Goal: Check status: Check status

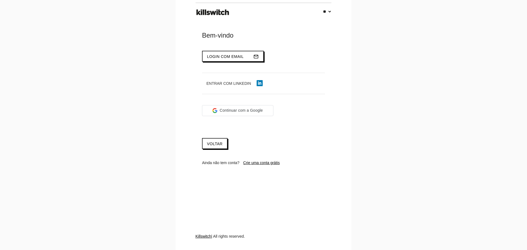
select select "**"
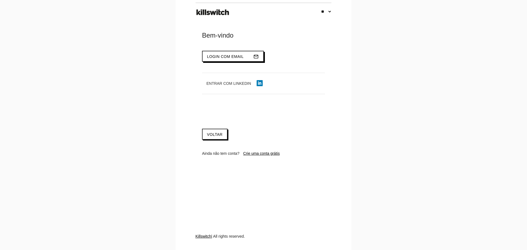
type input "**********"
click at [240, 56] on span "Login com email" at bounding box center [225, 56] width 37 height 4
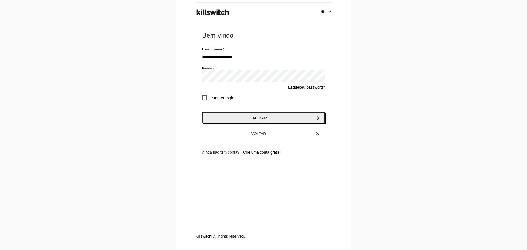
click at [231, 120] on button "Entrar arrow_forward" at bounding box center [263, 117] width 123 height 11
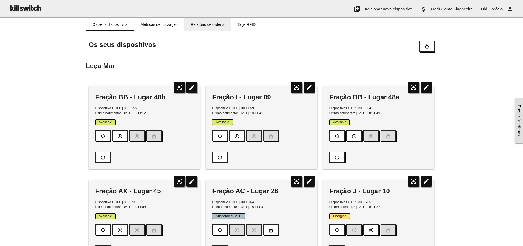
click at [201, 23] on link "Relatório de ordens" at bounding box center [207, 24] width 47 height 13
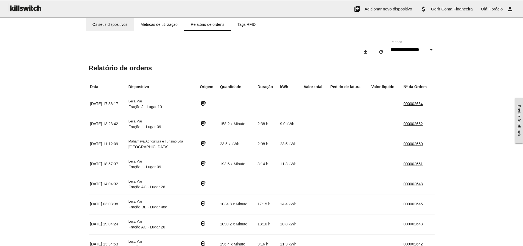
click at [110, 26] on link "Os seus dispositivos" at bounding box center [110, 24] width 48 height 13
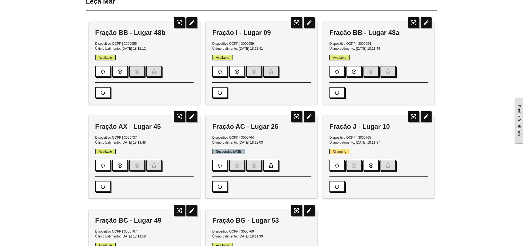
scroll to position [55, 0]
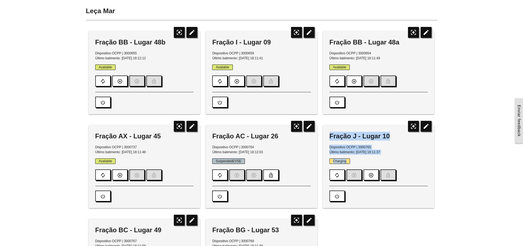
drag, startPoint x: 330, startPoint y: 134, endPoint x: 398, endPoint y: 159, distance: 72.2
click at [398, 159] on div "Fração J - Lugar 10 Dispositivo OCPP | 3000765 Último batimento: 06/10/2025, 18…" at bounding box center [379, 166] width 112 height 83
click at [398, 159] on p "Charging" at bounding box center [378, 161] width 98 height 5
drag, startPoint x: 330, startPoint y: 135, endPoint x: 363, endPoint y: 160, distance: 41.5
click at [363, 160] on div "Fração J - Lugar 10 Dispositivo OCPP | 3000765 Último batimento: 06/10/2025, 18…" at bounding box center [379, 166] width 112 height 83
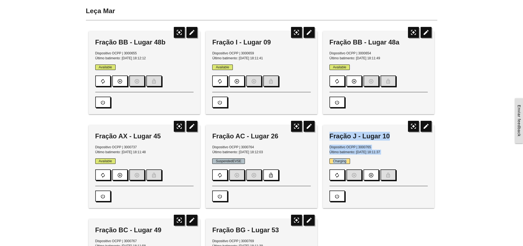
click at [363, 160] on p "Charging" at bounding box center [378, 161] width 98 height 5
drag, startPoint x: 358, startPoint y: 160, endPoint x: 328, endPoint y: 134, distance: 39.2
click at [328, 134] on div "Fração J - Lugar 10 Dispositivo OCPP | 3000765 Último batimento: 06/10/2025, 18…" at bounding box center [379, 166] width 112 height 83
click at [328, 138] on div "Fração J - Lugar 10 Dispositivo OCPP | 3000765 Último batimento: 06/10/2025, 18…" at bounding box center [379, 166] width 112 height 83
drag, startPoint x: 329, startPoint y: 136, endPoint x: 363, endPoint y: 161, distance: 42.0
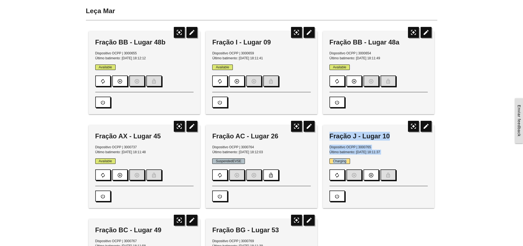
click at [363, 161] on div "Fração J - Lugar 10 Dispositivo OCPP | 3000765 Último batimento: 06/10/2025, 18…" at bounding box center [379, 166] width 112 height 83
click at [363, 161] on p "Charging" at bounding box center [378, 161] width 98 height 5
drag, startPoint x: 329, startPoint y: 135, endPoint x: 358, endPoint y: 161, distance: 38.7
click at [358, 161] on div "Fração J - Lugar 10 Dispositivo OCPP | 3000765 Último batimento: 06/10/2025, 18…" at bounding box center [379, 166] width 112 height 83
click at [358, 161] on p "Charging" at bounding box center [378, 161] width 98 height 5
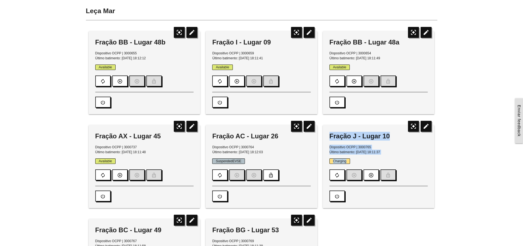
drag, startPoint x: 329, startPoint y: 135, endPoint x: 358, endPoint y: 160, distance: 38.3
click at [358, 160] on div "Fração J - Lugar 10 Dispositivo OCPP | 3000765 Último batimento: 06/10/2025, 18…" at bounding box center [379, 166] width 112 height 83
click at [358, 160] on p "Charging" at bounding box center [378, 161] width 98 height 5
drag, startPoint x: 356, startPoint y: 162, endPoint x: 330, endPoint y: 135, distance: 37.2
click at [330, 135] on div "Fração J - Lugar 10 Dispositivo OCPP | 3000765 Último batimento: 06/10/2025, 18…" at bounding box center [379, 166] width 112 height 83
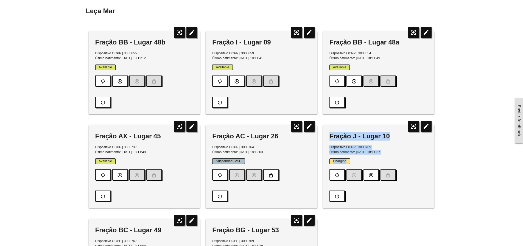
click at [329, 135] on div "Fração J - Lugar 10" at bounding box center [378, 136] width 98 height 9
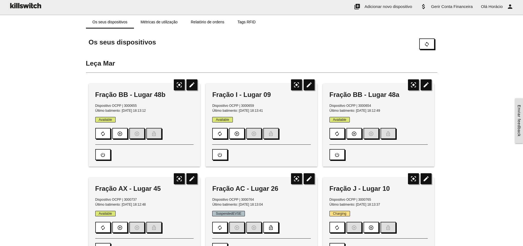
scroll to position [0, 0]
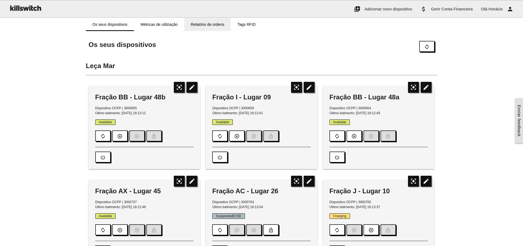
click at [212, 23] on link "Relatório de ordens" at bounding box center [207, 24] width 47 height 13
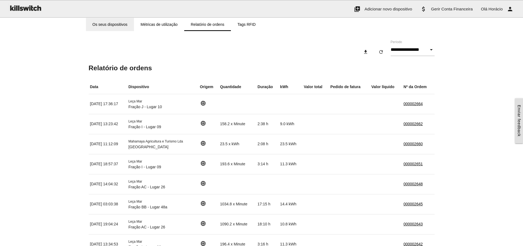
click at [117, 26] on link "Os seus dispositivos" at bounding box center [110, 24] width 48 height 13
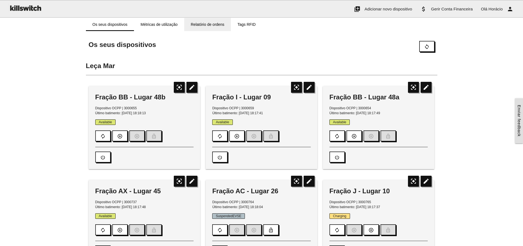
click at [205, 25] on link "Relatório de ordens" at bounding box center [207, 24] width 47 height 13
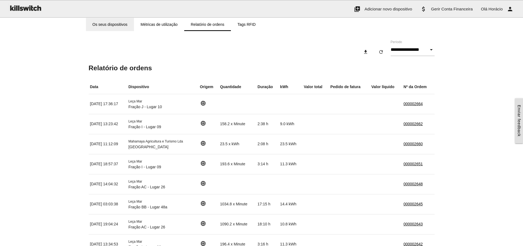
click at [112, 23] on link "Os seus dispositivos" at bounding box center [110, 24] width 48 height 13
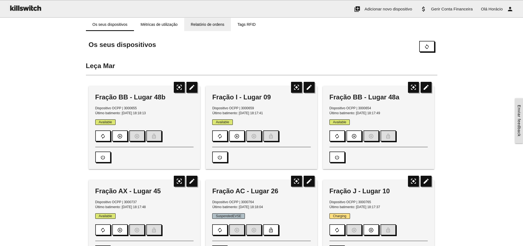
click at [197, 25] on link "Relatório de ordens" at bounding box center [207, 24] width 47 height 13
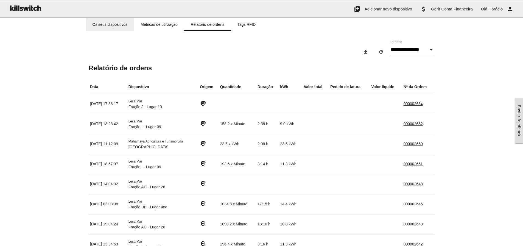
click at [115, 25] on link "Os seus dispositivos" at bounding box center [110, 24] width 48 height 13
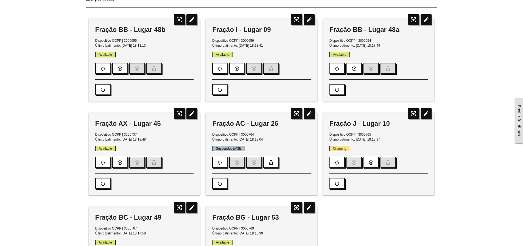
scroll to position [55, 0]
